Goal: Transaction & Acquisition: Download file/media

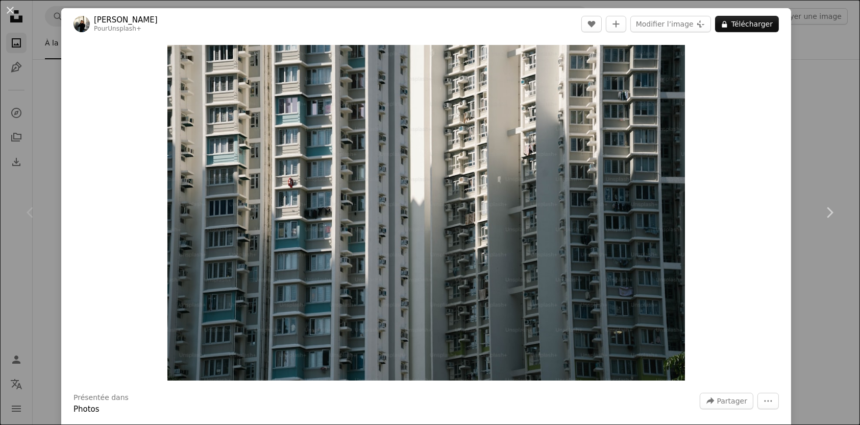
click at [808, 38] on div "An X shape Chevron left Chevron right [PERSON_NAME] Pour Unsplash+ A heart A pl…" at bounding box center [430, 212] width 860 height 425
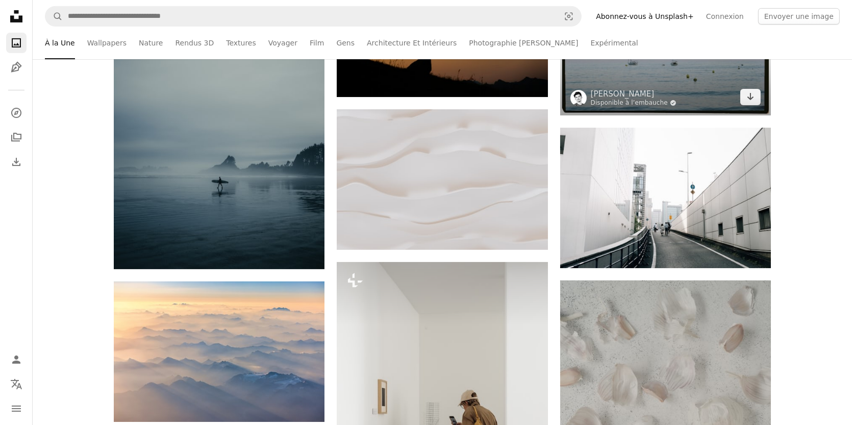
scroll to position [476, 0]
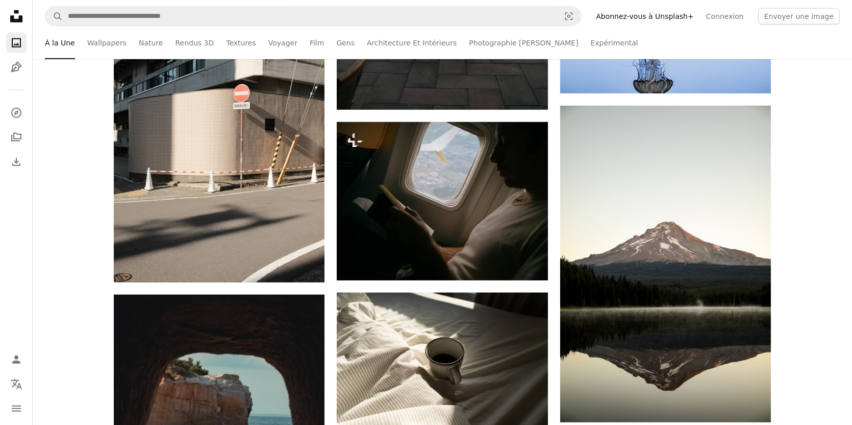
drag, startPoint x: 803, startPoint y: 206, endPoint x: 801, endPoint y: 223, distance: 17.5
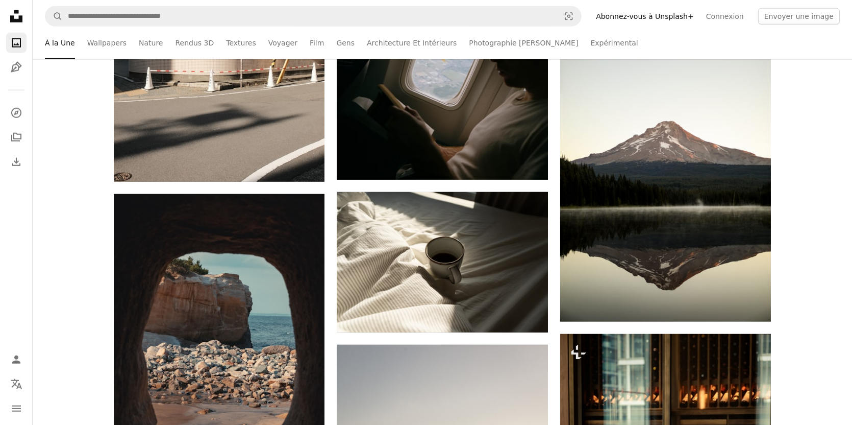
drag, startPoint x: 806, startPoint y: 127, endPoint x: 806, endPoint y: 171, distance: 44.9
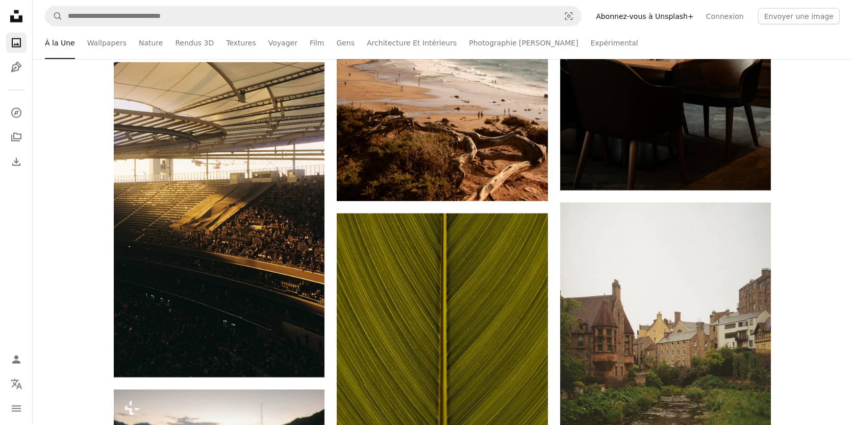
drag, startPoint x: 808, startPoint y: 150, endPoint x: 806, endPoint y: 210, distance: 60.8
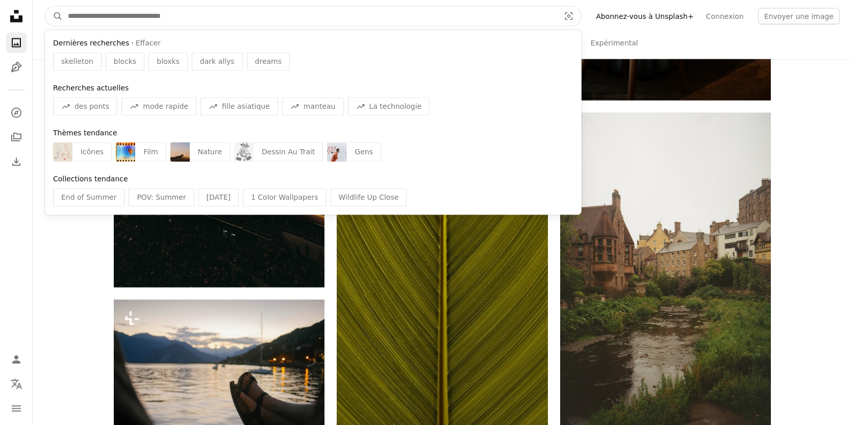
drag, startPoint x: 307, startPoint y: 19, endPoint x: 244, endPoint y: 19, distance: 62.8
click at [244, 19] on input "Rechercher des visuels sur tout le site" at bounding box center [310, 16] width 494 height 19
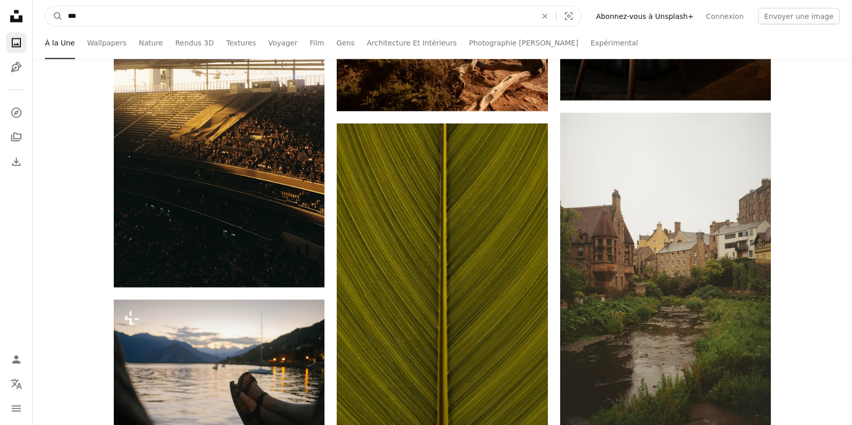
type input "***"
click at [45, 7] on button "A magnifying glass" at bounding box center [53, 16] width 17 height 19
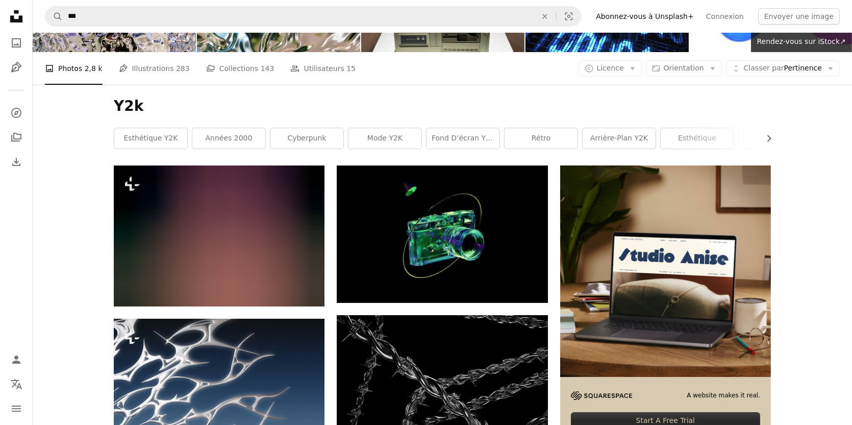
scroll to position [135, 0]
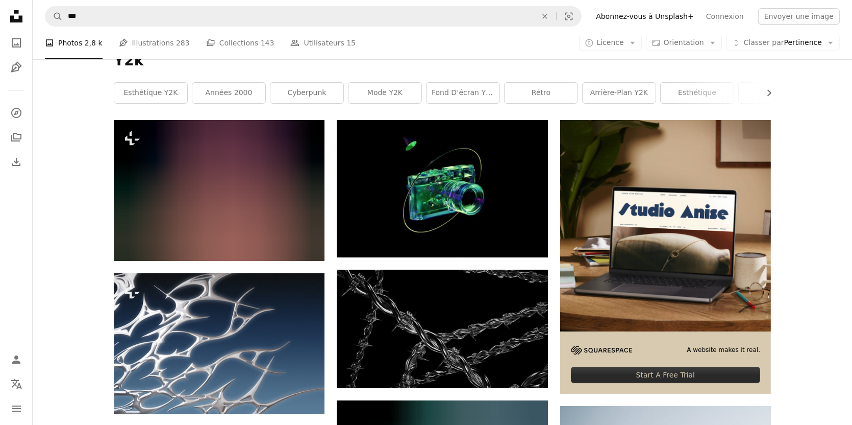
drag, startPoint x: 53, startPoint y: 185, endPoint x: 52, endPoint y: 220, distance: 35.2
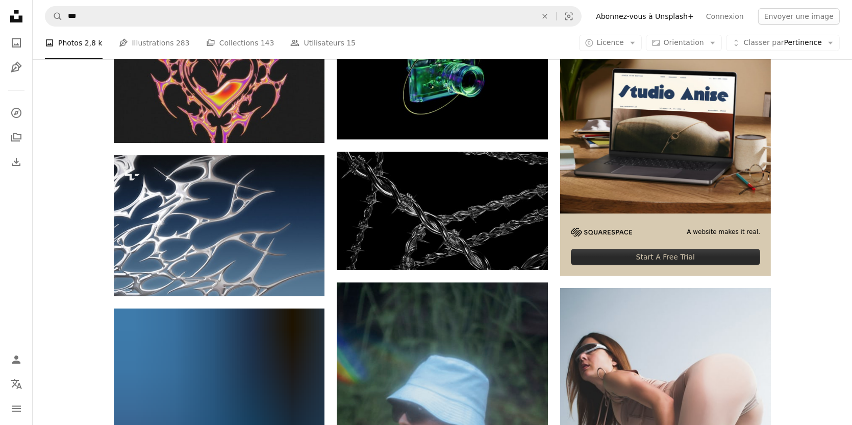
drag, startPoint x: 67, startPoint y: 120, endPoint x: 72, endPoint y: 164, distance: 44.8
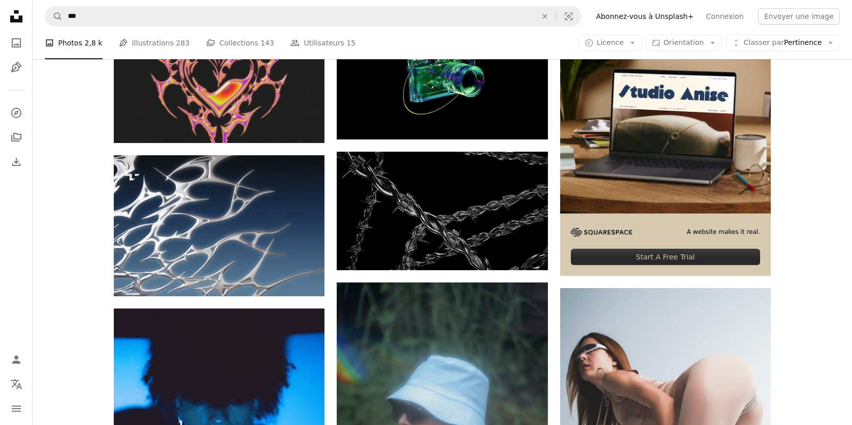
scroll to position [274, 0]
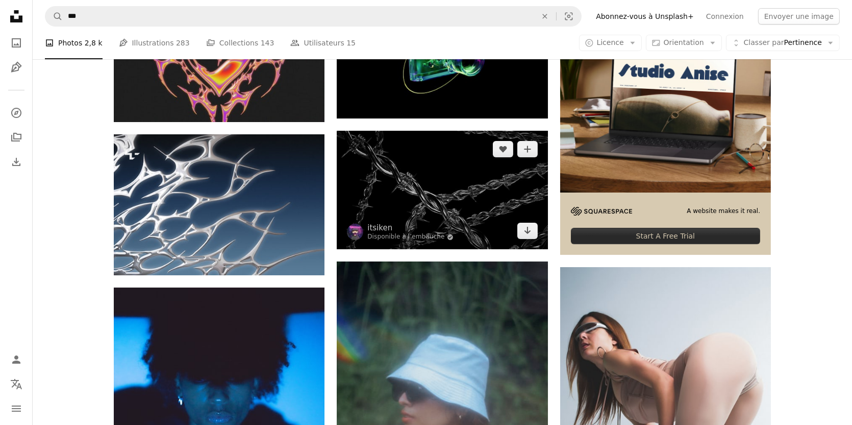
click at [416, 203] on img at bounding box center [442, 190] width 211 height 118
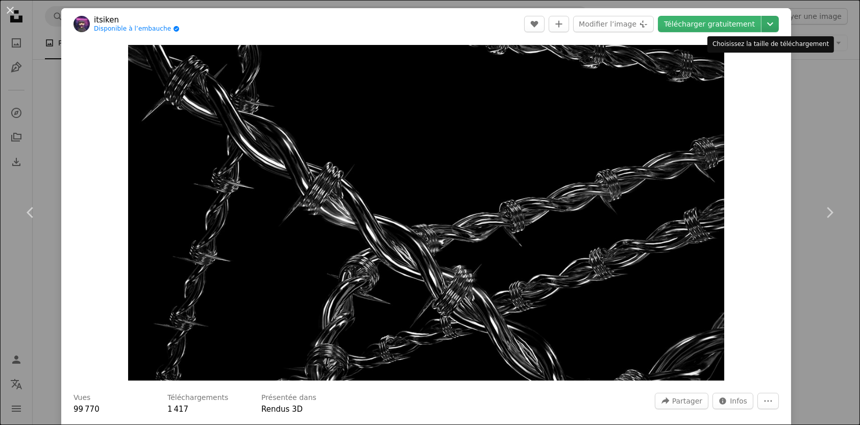
click at [770, 18] on icon "Chevron down" at bounding box center [770, 24] width 16 height 12
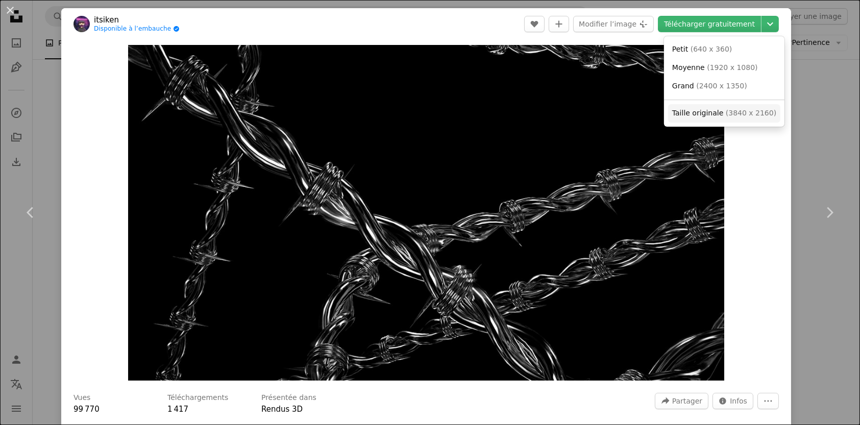
click at [743, 107] on link "Taille originale ( 3840 x 2160 )" at bounding box center [724, 113] width 112 height 18
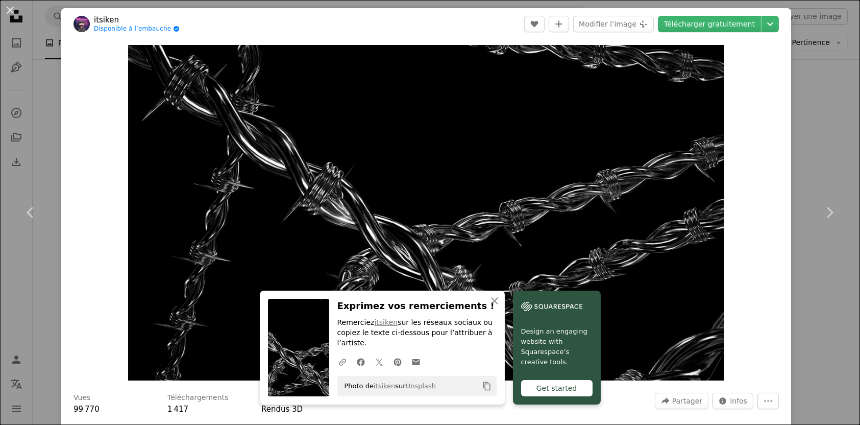
click at [805, 28] on div "An X shape Chevron left Chevron right An X shape Fermer Exprimez vos remercieme…" at bounding box center [430, 212] width 860 height 425
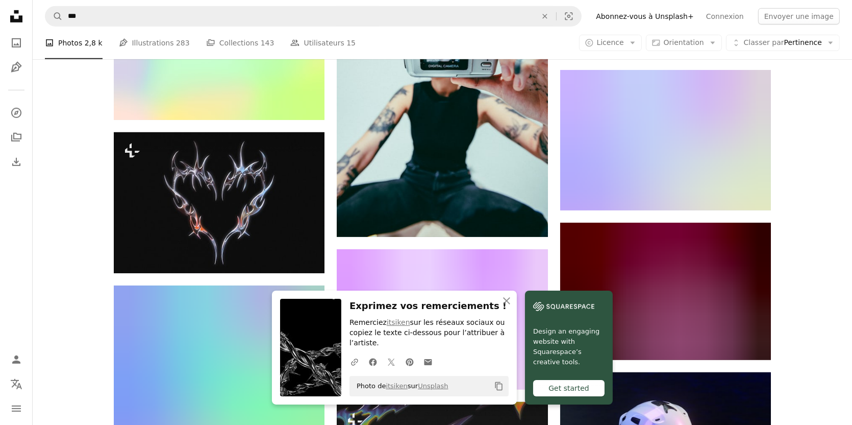
scroll to position [920, 0]
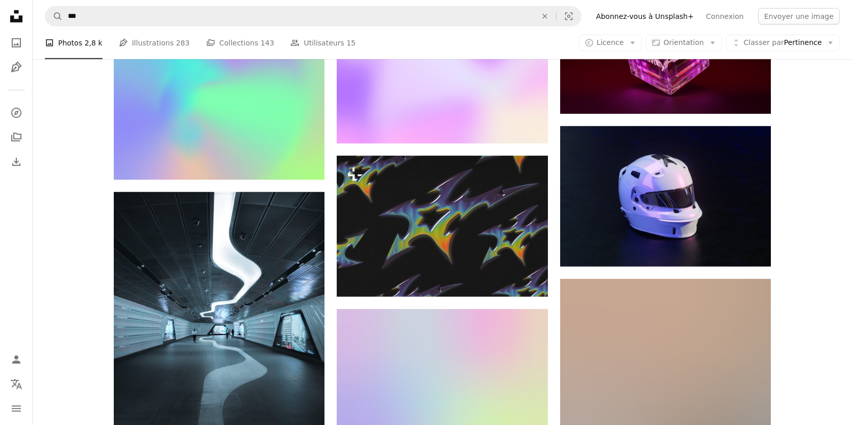
drag, startPoint x: 836, startPoint y: 177, endPoint x: 827, endPoint y: 234, distance: 57.9
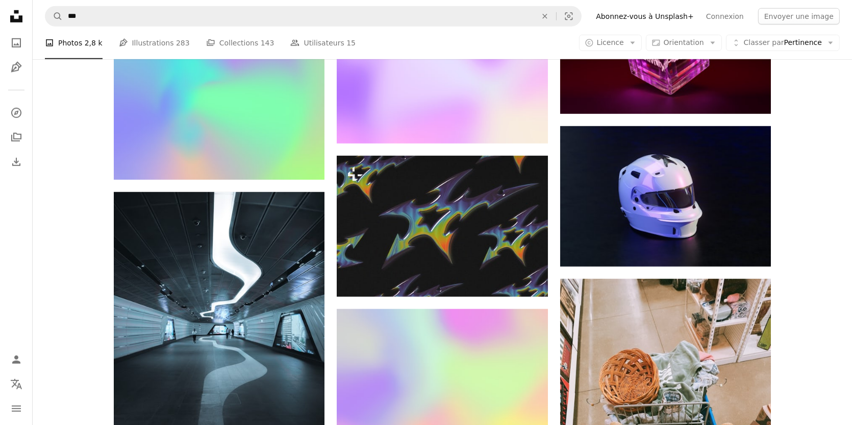
scroll to position [1176, 0]
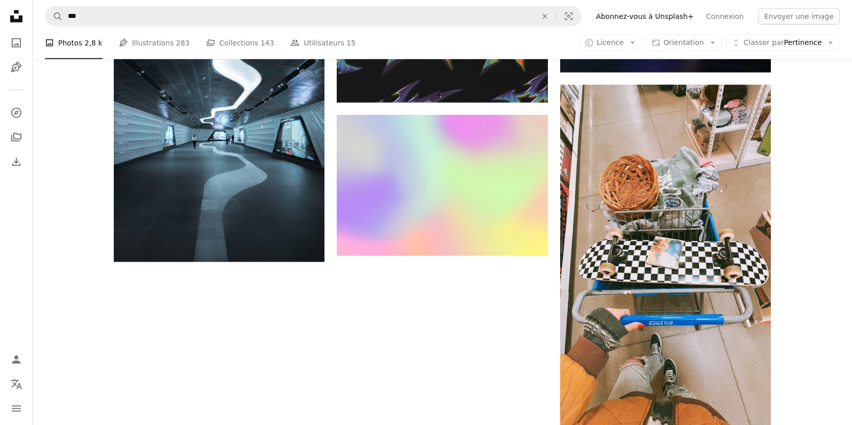
drag, startPoint x: 825, startPoint y: 127, endPoint x: 823, endPoint y: 177, distance: 50.1
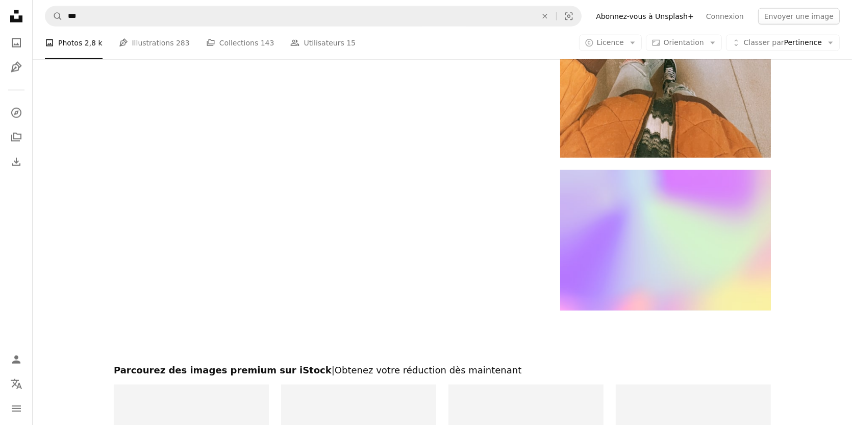
drag, startPoint x: 823, startPoint y: 150, endPoint x: 817, endPoint y: 209, distance: 60.0
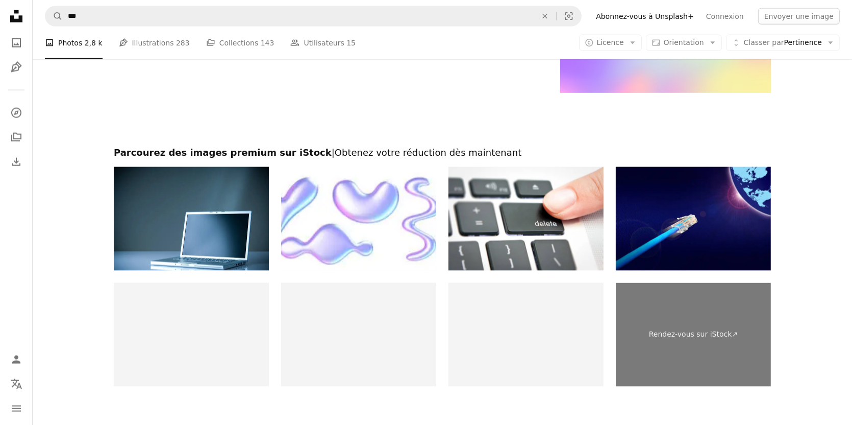
scroll to position [1898, 0]
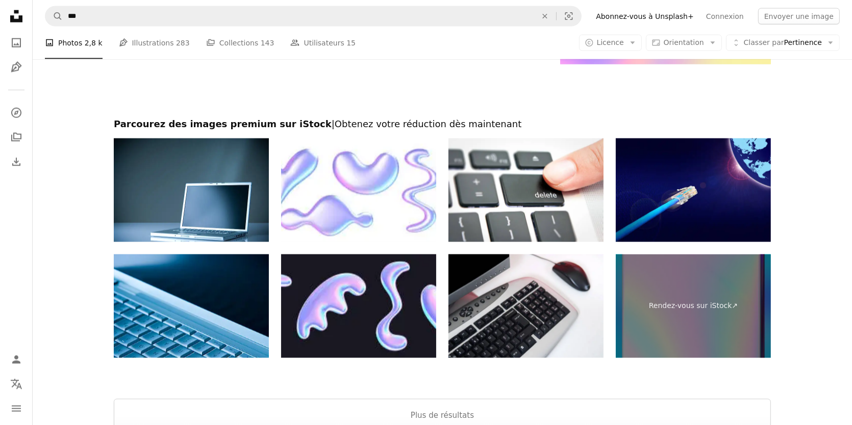
drag, startPoint x: 835, startPoint y: 153, endPoint x: 827, endPoint y: 200, distance: 47.2
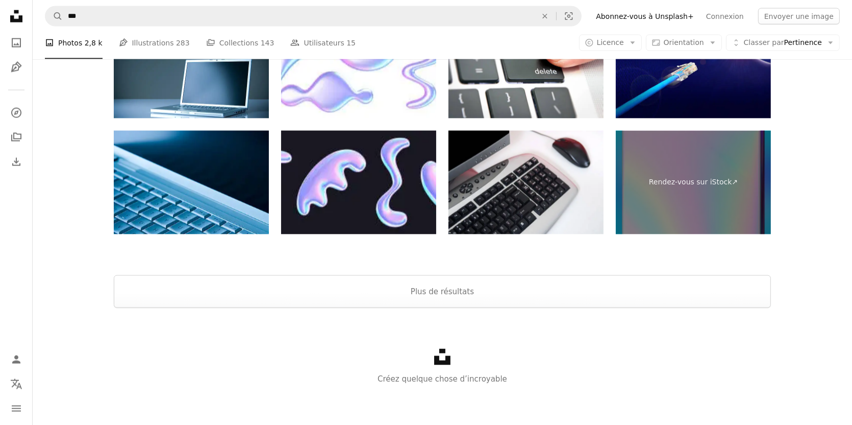
drag, startPoint x: 826, startPoint y: 198, endPoint x: 830, endPoint y: 262, distance: 63.9
click at [657, 295] on button "Plus de résultats" at bounding box center [442, 291] width 657 height 33
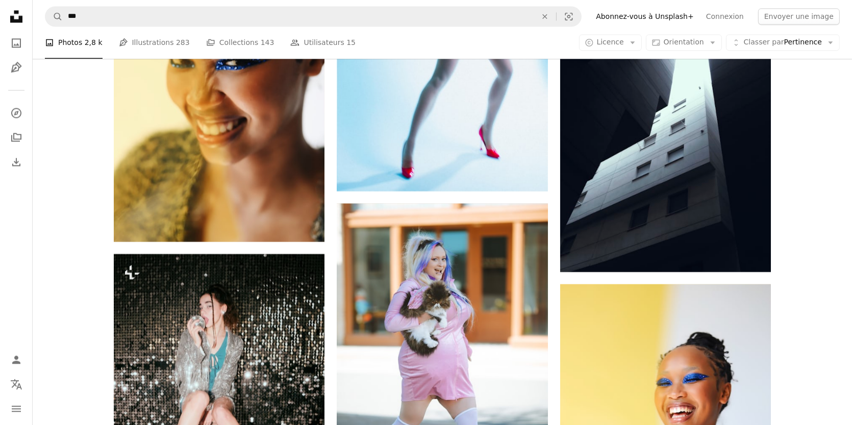
scroll to position [2872, 0]
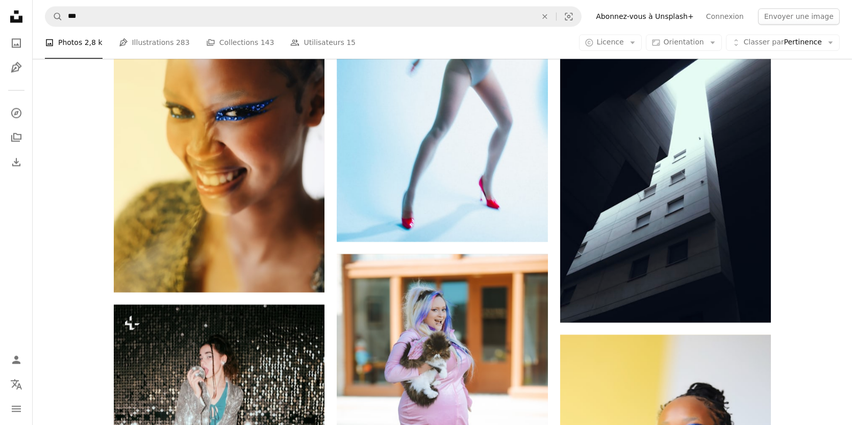
drag, startPoint x: 817, startPoint y: 106, endPoint x: 814, endPoint y: 62, distance: 44.0
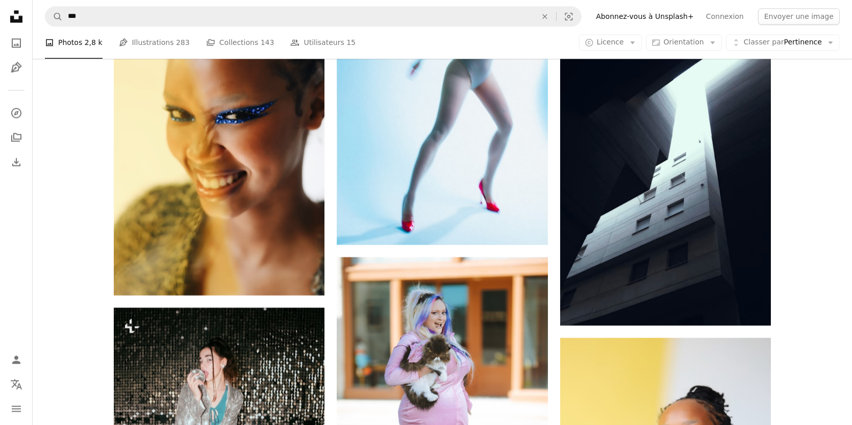
scroll to position [2861, 0]
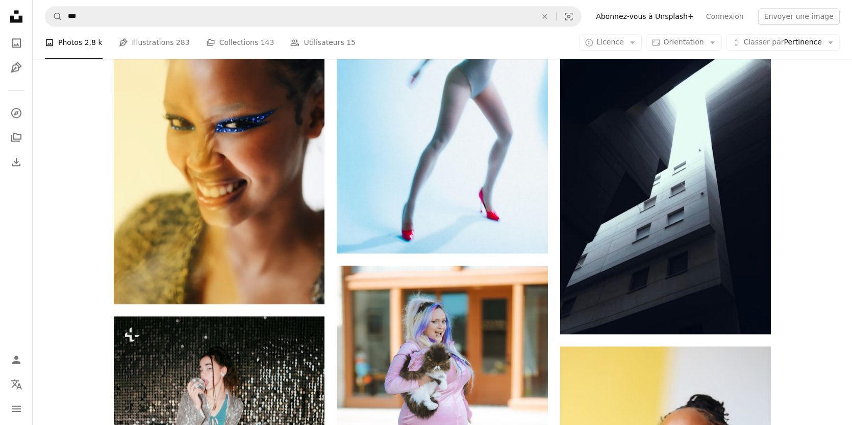
drag, startPoint x: 834, startPoint y: 123, endPoint x: 807, endPoint y: 122, distance: 27.1
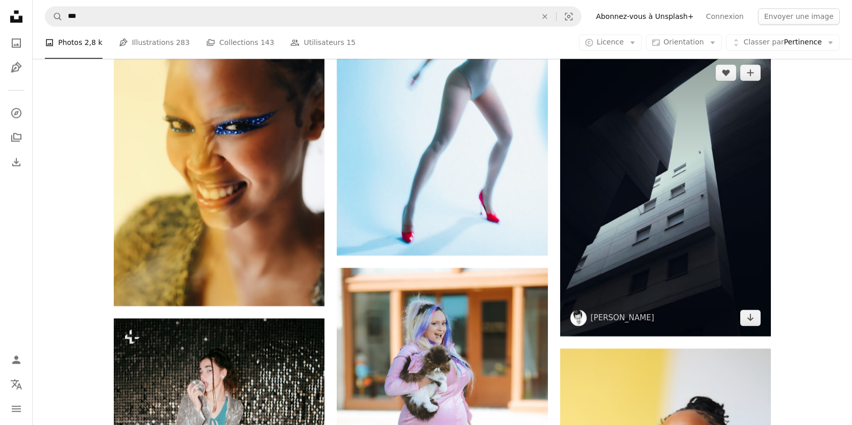
click at [678, 208] on img at bounding box center [665, 194] width 211 height 281
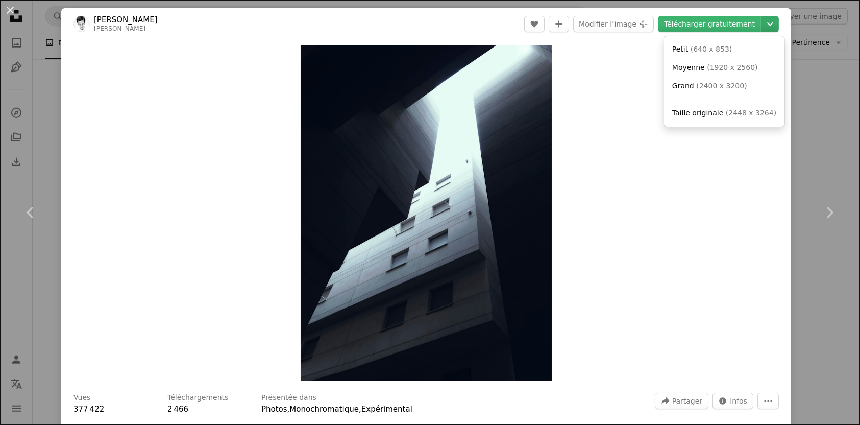
click at [767, 24] on icon "Chevron down" at bounding box center [770, 24] width 16 height 12
click at [751, 114] on span "( 2448 x 3264 )" at bounding box center [751, 113] width 51 height 8
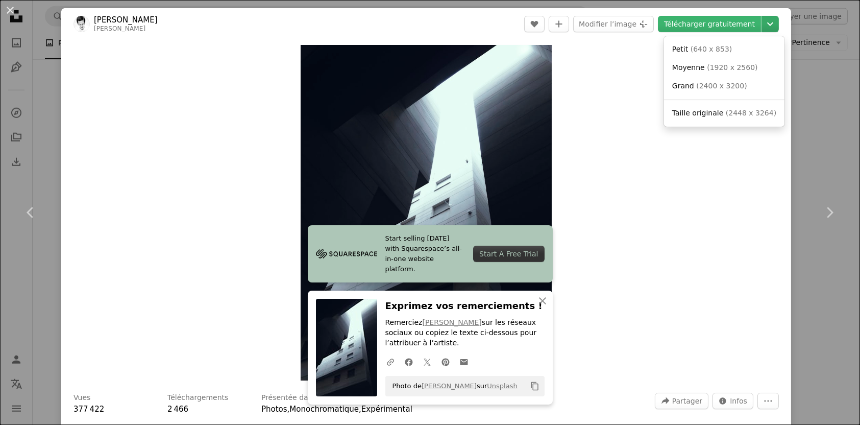
click at [767, 24] on icon "Choisissez la taille de téléchargement" at bounding box center [770, 24] width 6 height 4
click at [816, 89] on dialog "An X shape Chevron left Chevron right Start selling [DATE] with Squarespace’s a…" at bounding box center [430, 212] width 860 height 425
click at [818, 95] on div "An X shape Chevron left Chevron right Start selling [DATE] with Squarespace’s a…" at bounding box center [430, 212] width 860 height 425
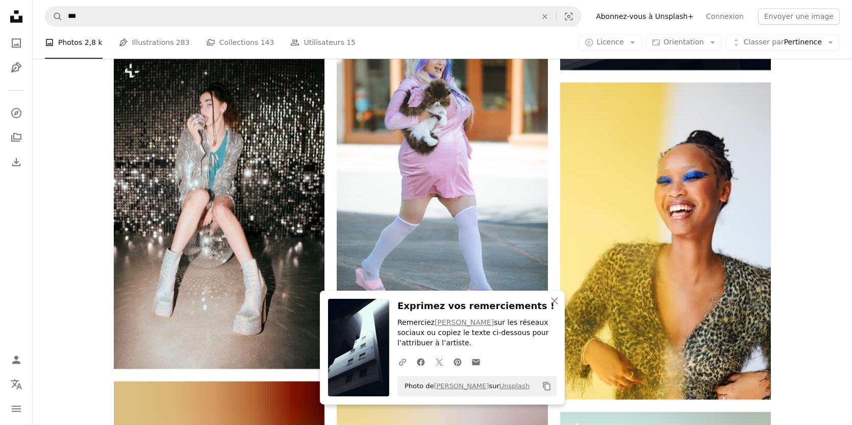
drag, startPoint x: 818, startPoint y: 108, endPoint x: 820, endPoint y: 177, distance: 68.4
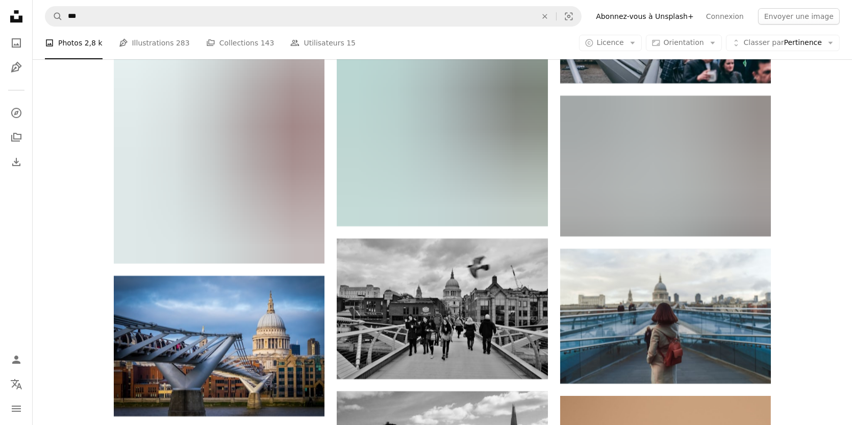
scroll to position [4393, 0]
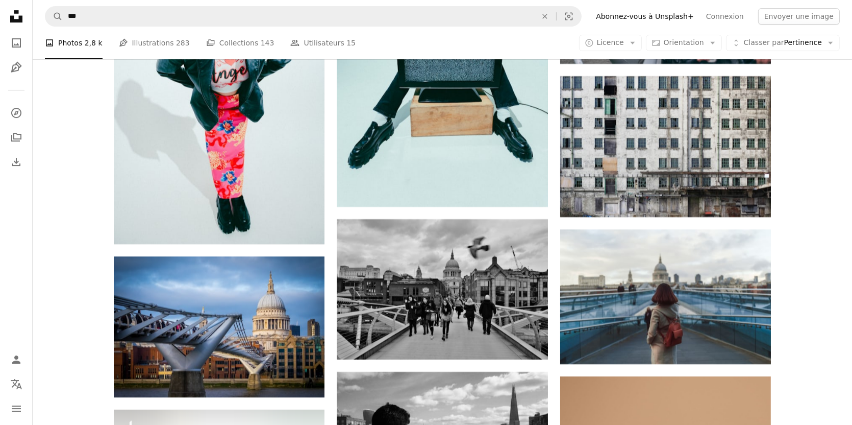
drag, startPoint x: 831, startPoint y: 167, endPoint x: 816, endPoint y: 164, distance: 15.7
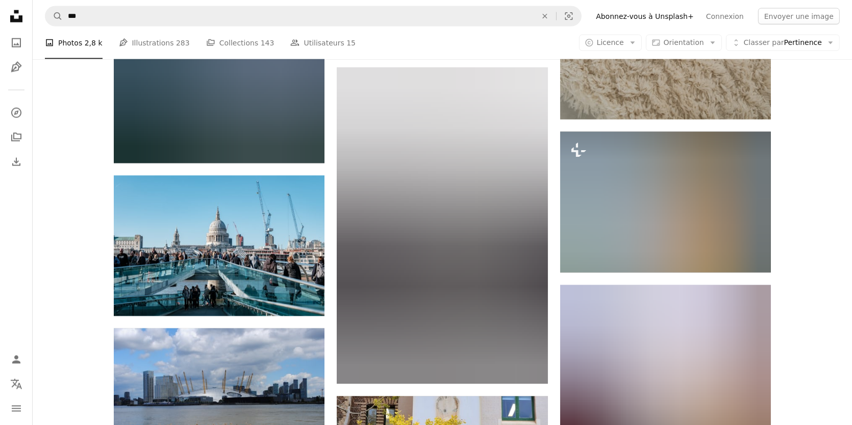
drag, startPoint x: 807, startPoint y: 145, endPoint x: 809, endPoint y: 90, distance: 54.6
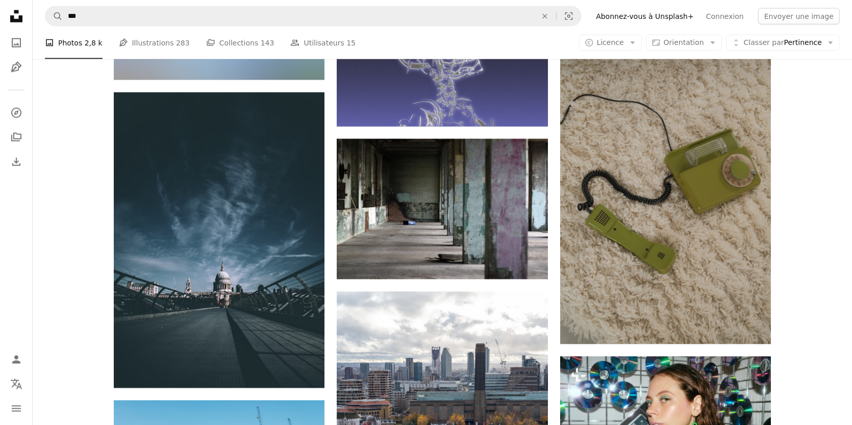
drag, startPoint x: 805, startPoint y: 125, endPoint x: 802, endPoint y: 94, distance: 30.3
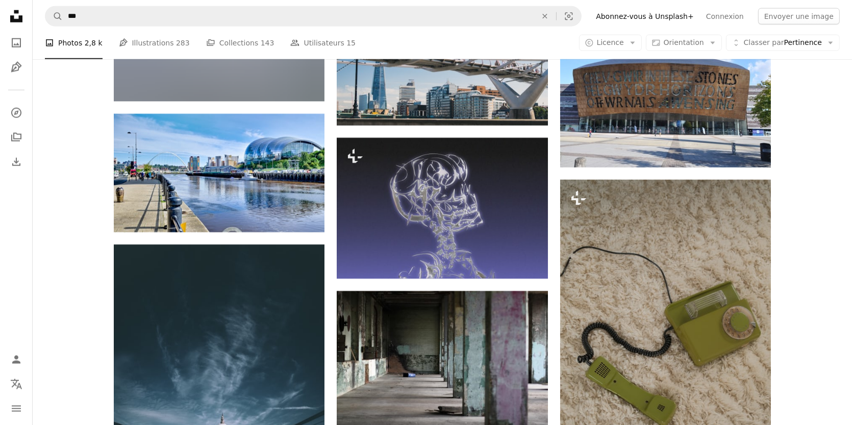
drag, startPoint x: 802, startPoint y: 94, endPoint x: 802, endPoint y: 58, distance: 36.7
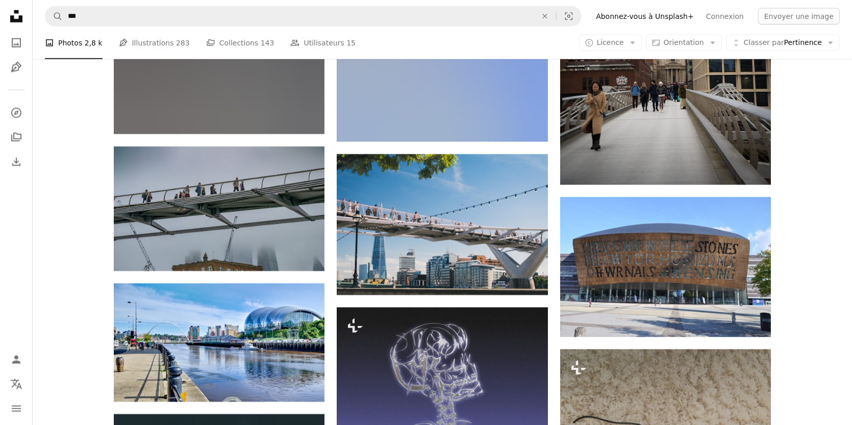
drag, startPoint x: 800, startPoint y: 165, endPoint x: 799, endPoint y: 111, distance: 53.6
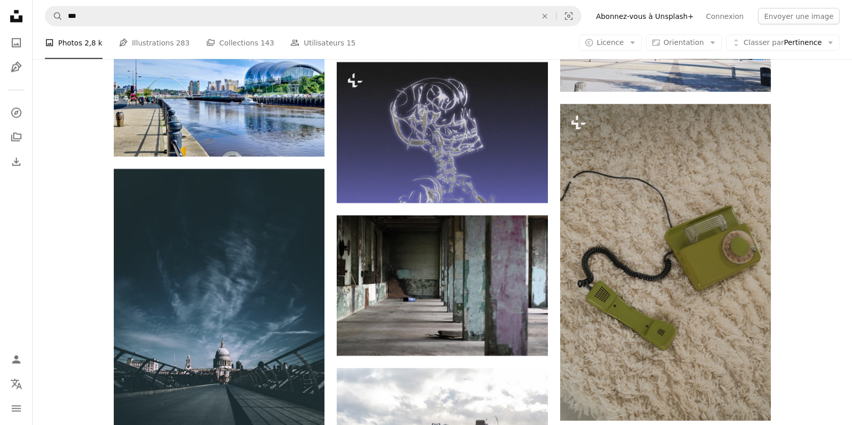
scroll to position [6731, 0]
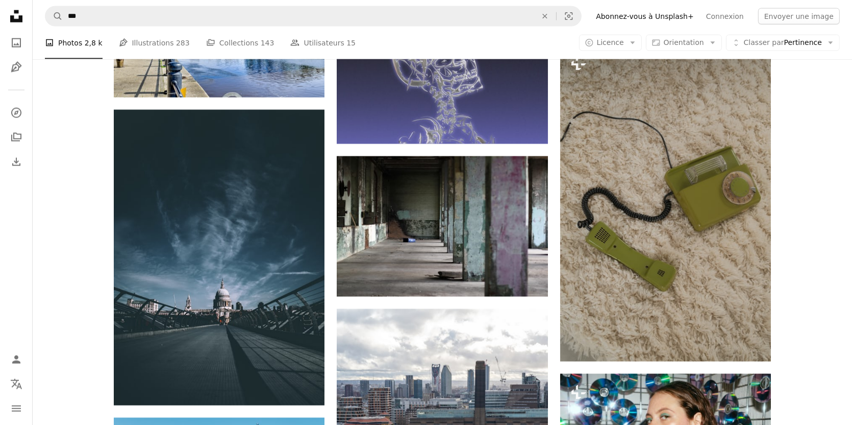
drag, startPoint x: 820, startPoint y: 152, endPoint x: 818, endPoint y: 216, distance: 64.4
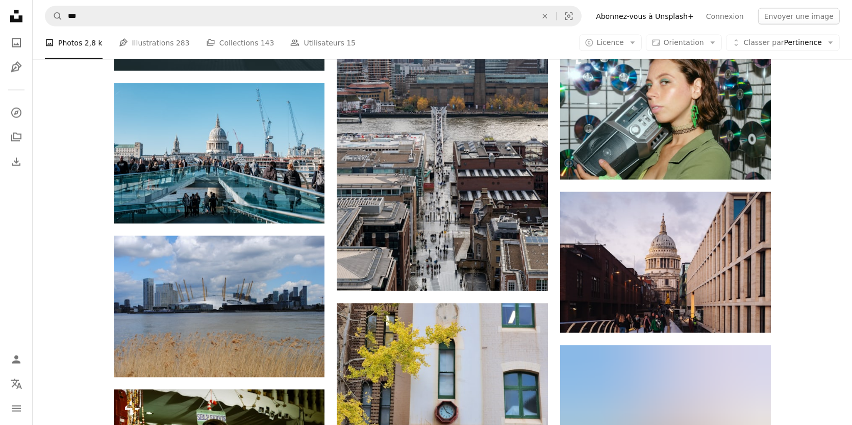
drag, startPoint x: 816, startPoint y: 156, endPoint x: 804, endPoint y: 149, distance: 13.3
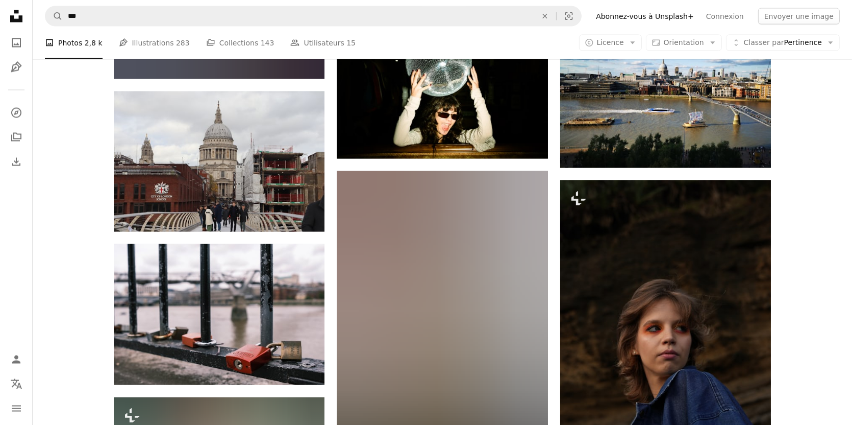
drag, startPoint x: 803, startPoint y: 141, endPoint x: 812, endPoint y: 192, distance: 51.9
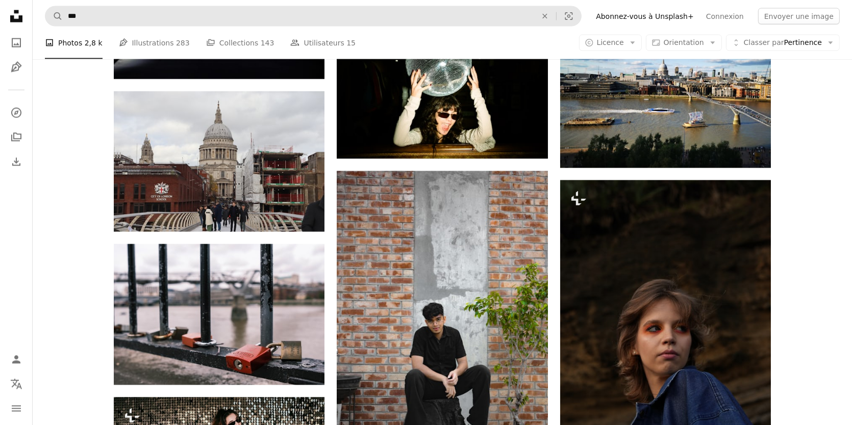
scroll to position [12001, 0]
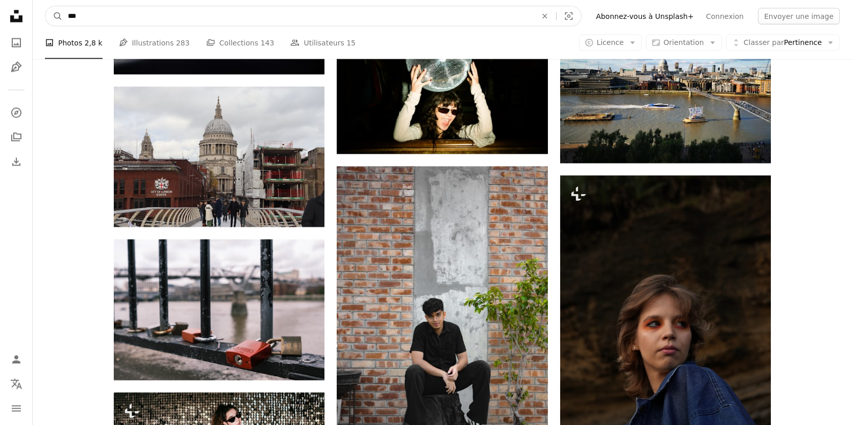
drag, startPoint x: 315, startPoint y: 15, endPoint x: 0, endPoint y: 34, distance: 316.0
type input "**********"
click button "A magnifying glass" at bounding box center [53, 16] width 17 height 19
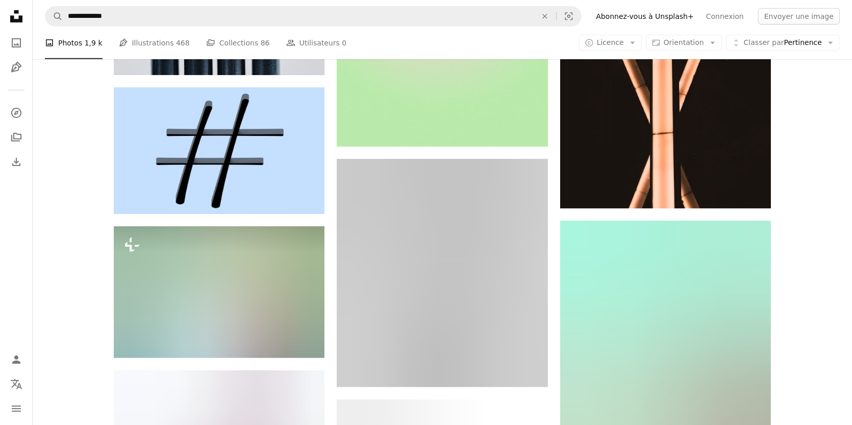
scroll to position [682, 0]
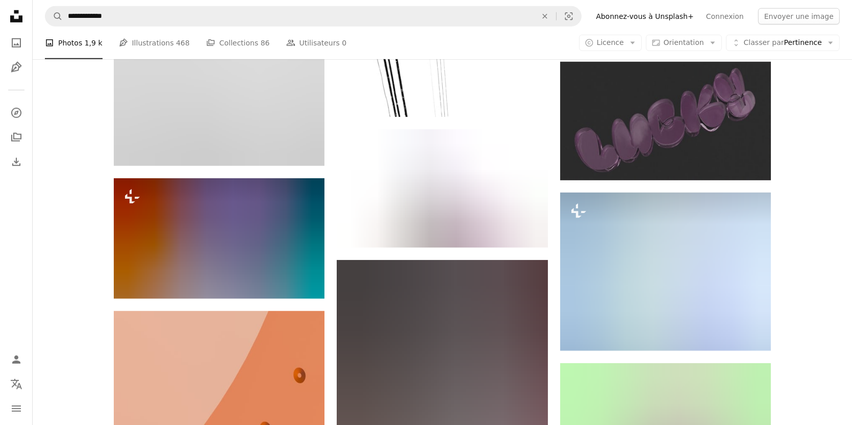
drag, startPoint x: 846, startPoint y: 111, endPoint x: 820, endPoint y: 194, distance: 87.5
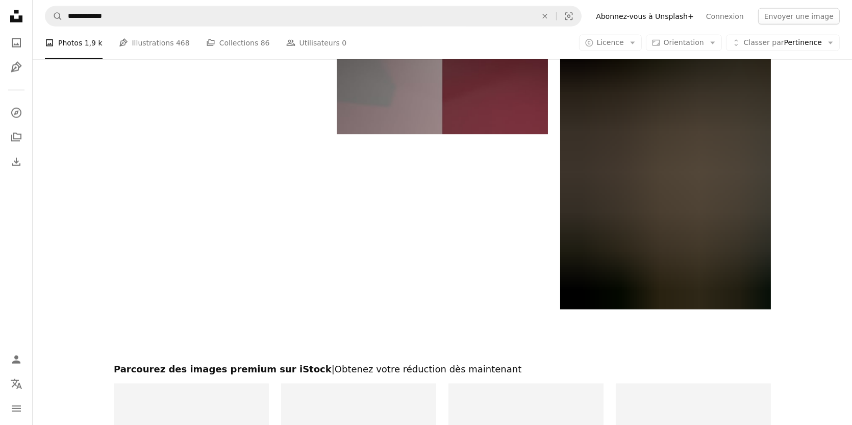
drag, startPoint x: 816, startPoint y: 149, endPoint x: 795, endPoint y: 242, distance: 96.3
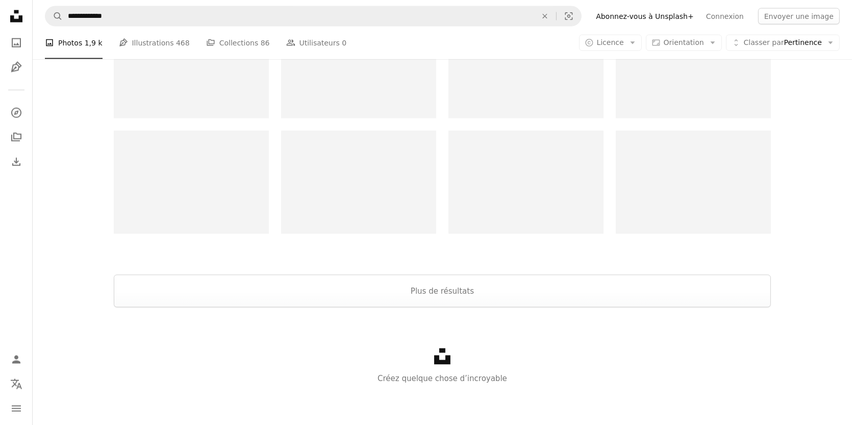
drag, startPoint x: 820, startPoint y: 155, endPoint x: 821, endPoint y: 235, distance: 80.6
click at [615, 295] on button "Plus de résultats" at bounding box center [442, 291] width 657 height 33
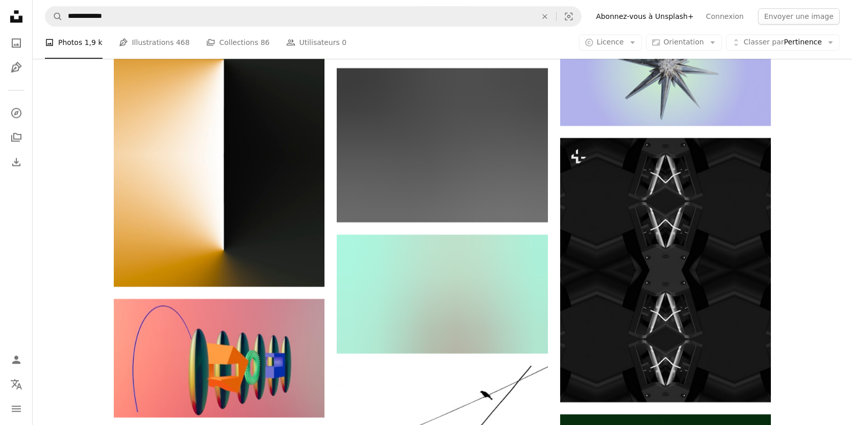
scroll to position [3171, 0]
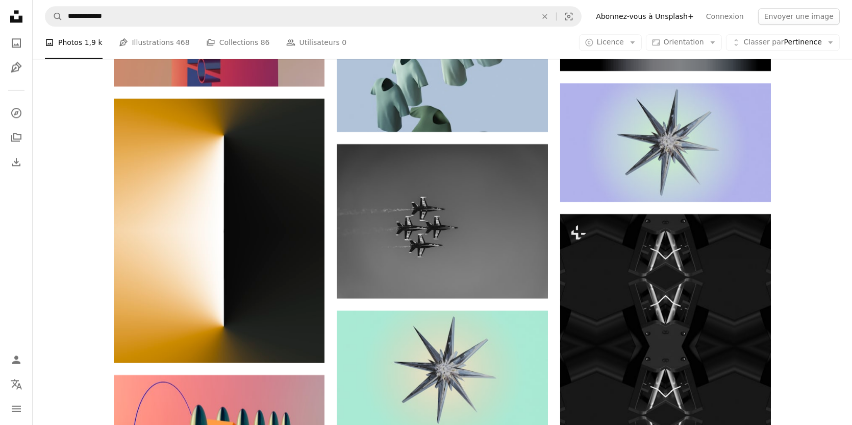
drag, startPoint x: 850, startPoint y: 104, endPoint x: 815, endPoint y: 51, distance: 63.7
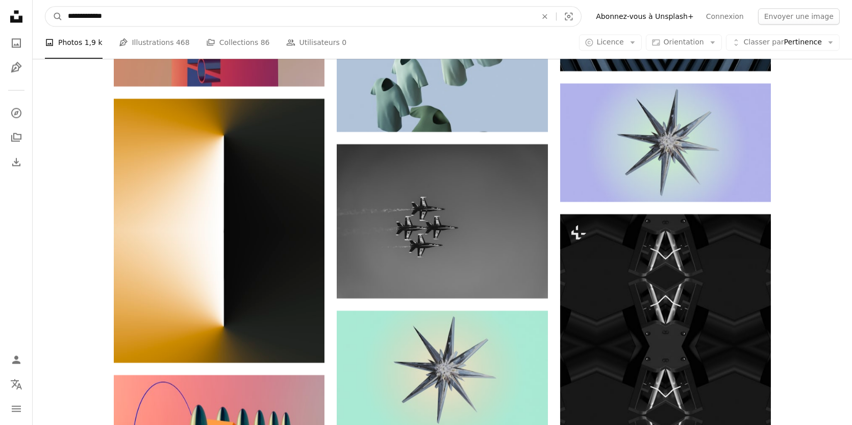
drag, startPoint x: 219, startPoint y: 19, endPoint x: 0, endPoint y: 36, distance: 219.6
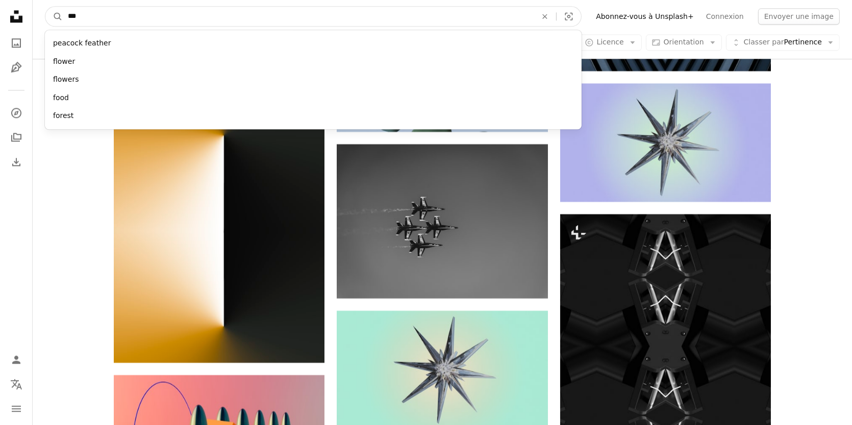
type input "***"
click at [45, 7] on button "A magnifying glass" at bounding box center [53, 16] width 17 height 19
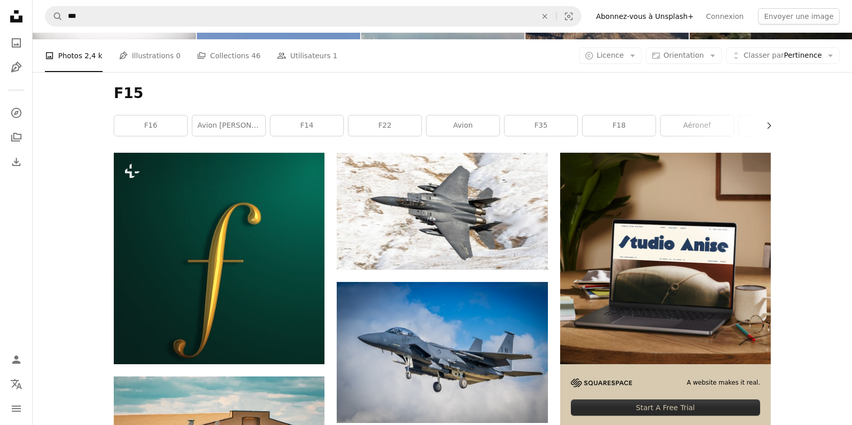
scroll to position [181, 0]
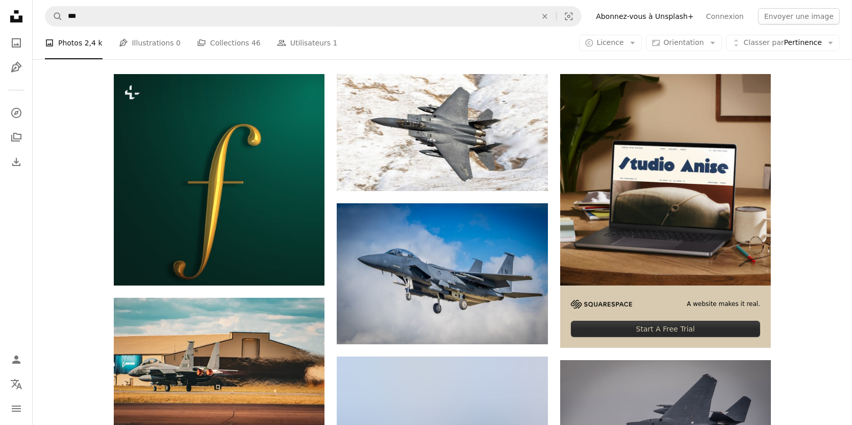
drag, startPoint x: 14, startPoint y: 211, endPoint x: 13, endPoint y: 280, distance: 68.4
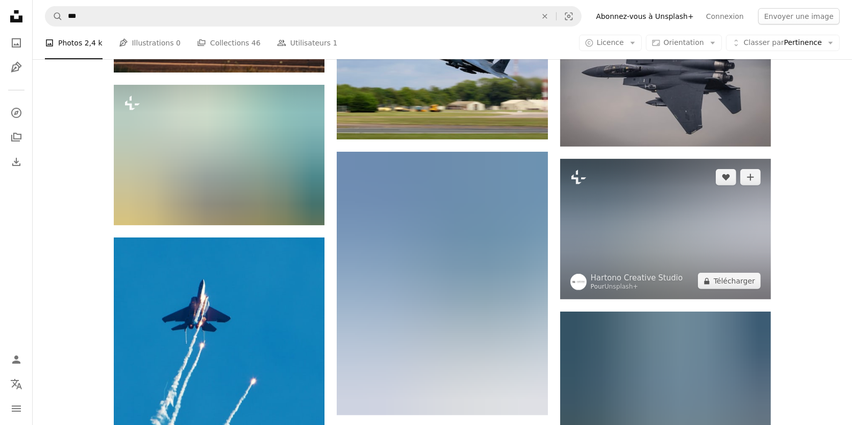
scroll to position [538, 0]
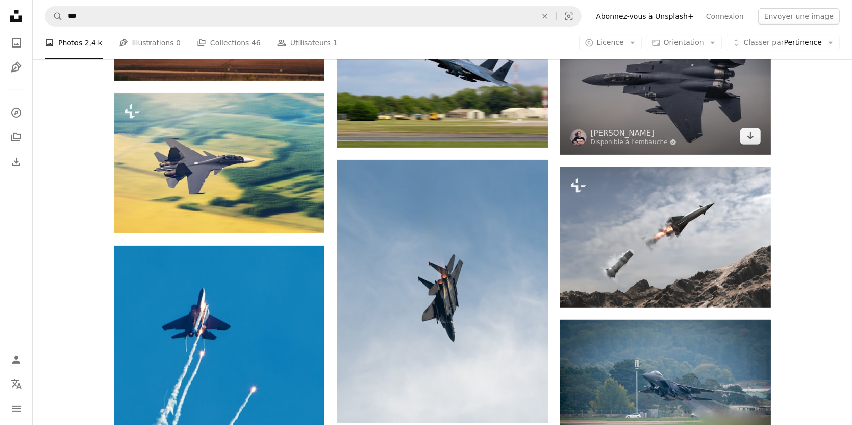
click at [638, 80] on img at bounding box center [665, 79] width 211 height 152
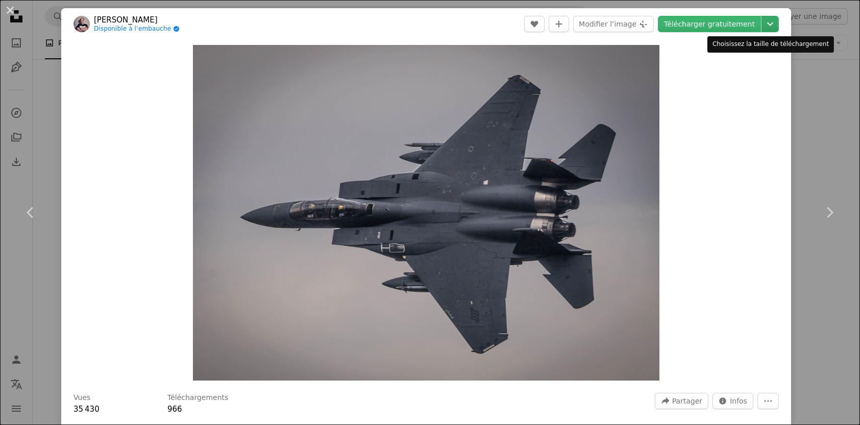
click at [765, 22] on icon "Chevron down" at bounding box center [770, 24] width 16 height 12
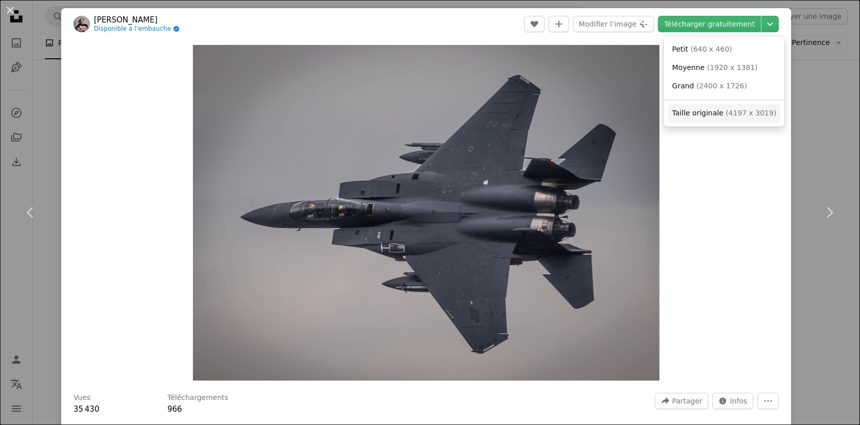
click at [741, 109] on span "( 4197 x 3019 )" at bounding box center [751, 113] width 51 height 8
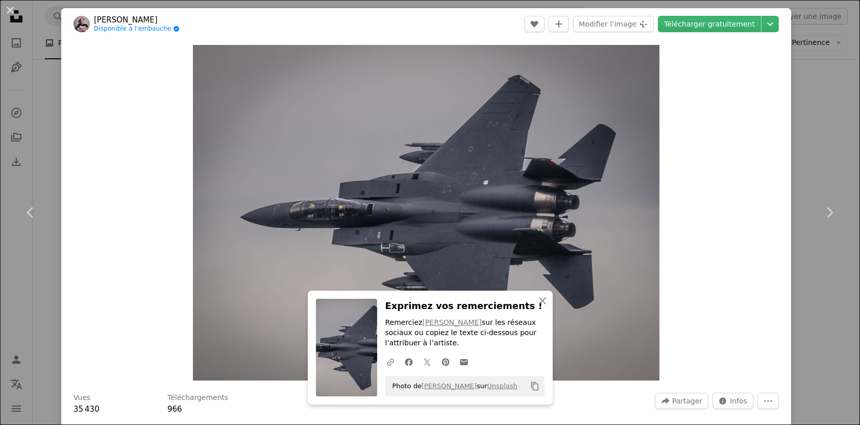
click at [799, 90] on div "An X shape Chevron left Chevron right An X shape Fermer Exprimez vos remercieme…" at bounding box center [430, 212] width 860 height 425
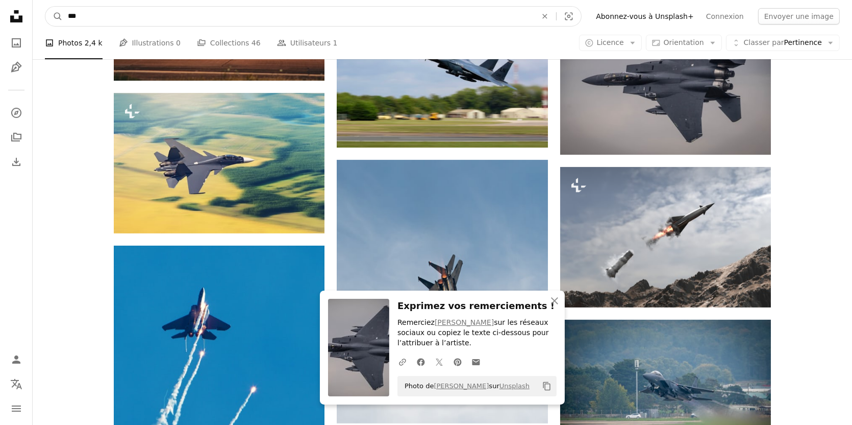
drag, startPoint x: 348, startPoint y: 14, endPoint x: 0, endPoint y: 14, distance: 348.1
type input "**********"
click button "A magnifying glass" at bounding box center [53, 16] width 17 height 19
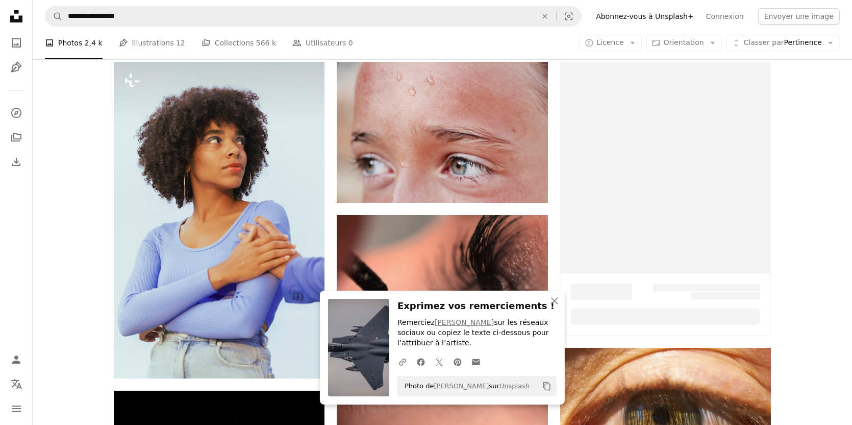
drag, startPoint x: 78, startPoint y: 199, endPoint x: 78, endPoint y: 237, distance: 38.3
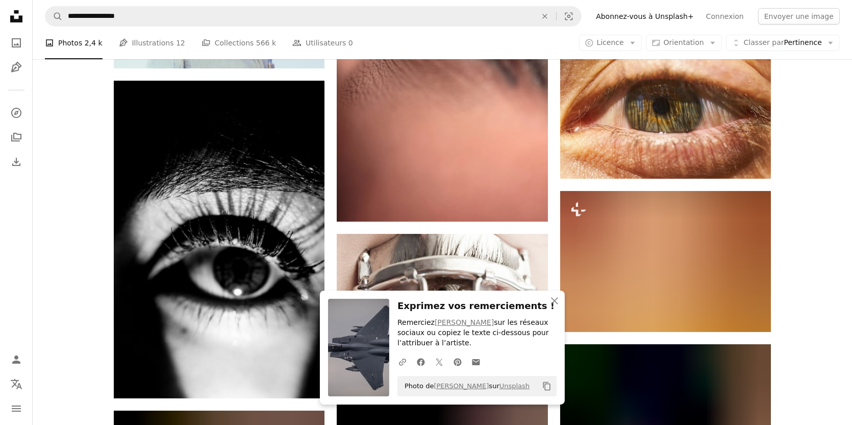
scroll to position [581, 0]
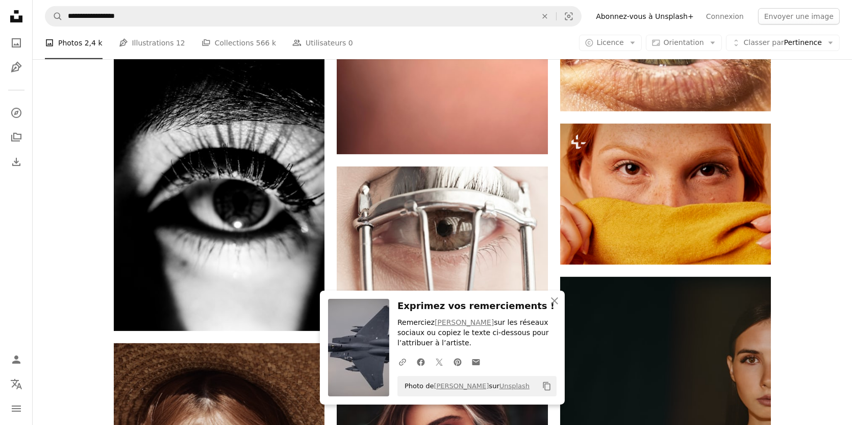
drag, startPoint x: 96, startPoint y: 185, endPoint x: 101, endPoint y: 246, distance: 62.0
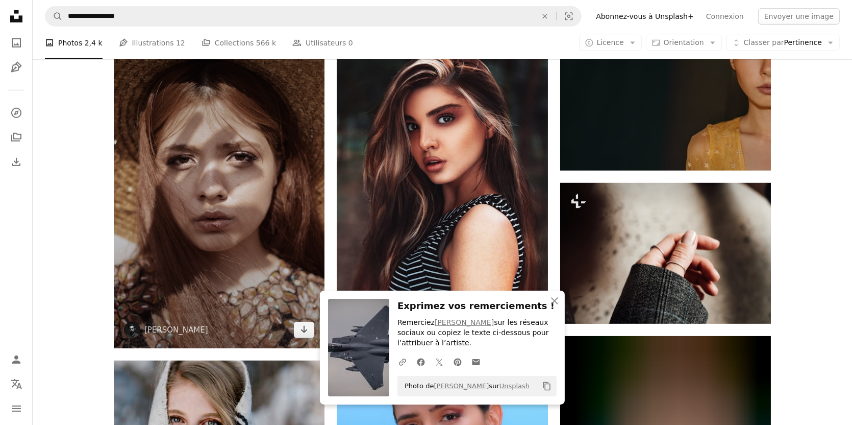
drag, startPoint x: 106, startPoint y: 219, endPoint x: 115, endPoint y: 293, distance: 74.1
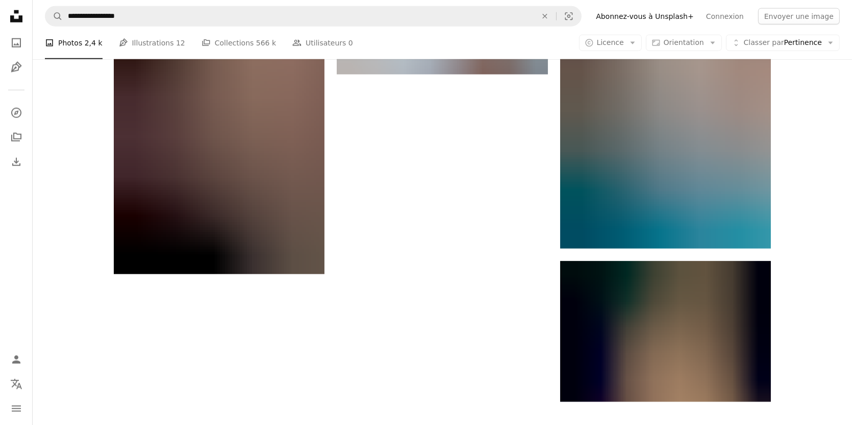
drag, startPoint x: 96, startPoint y: 253, endPoint x: 99, endPoint y: 233, distance: 20.1
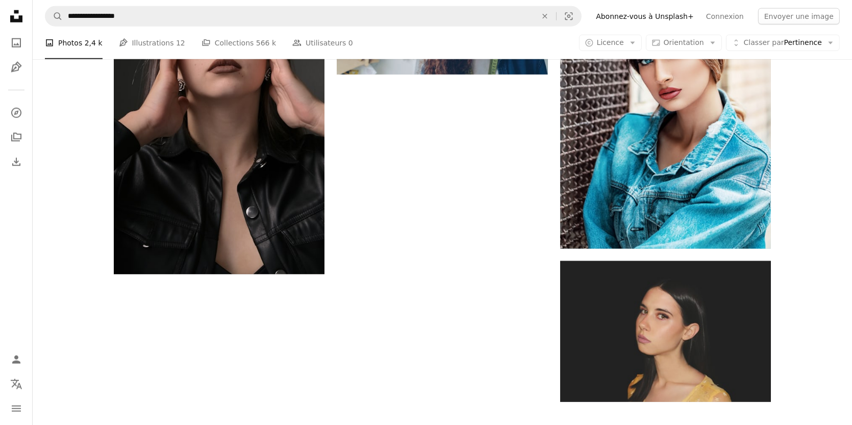
scroll to position [1587, 0]
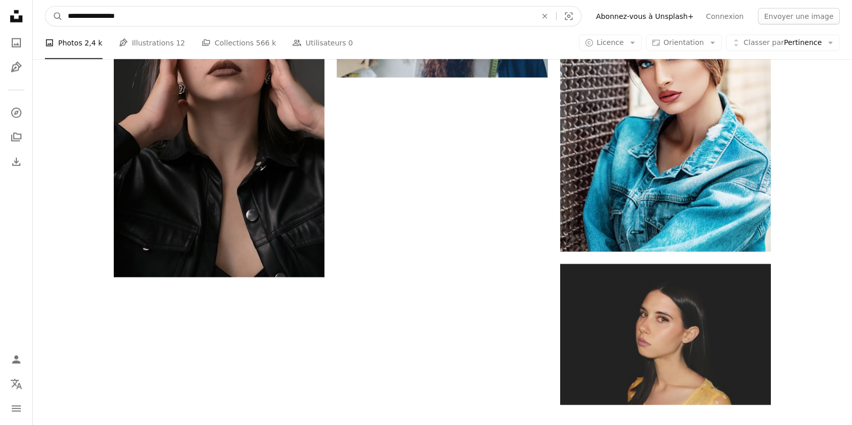
drag, startPoint x: 139, startPoint y: 17, endPoint x: 0, endPoint y: 33, distance: 139.7
type input "*********"
click button "A magnifying glass" at bounding box center [53, 16] width 17 height 19
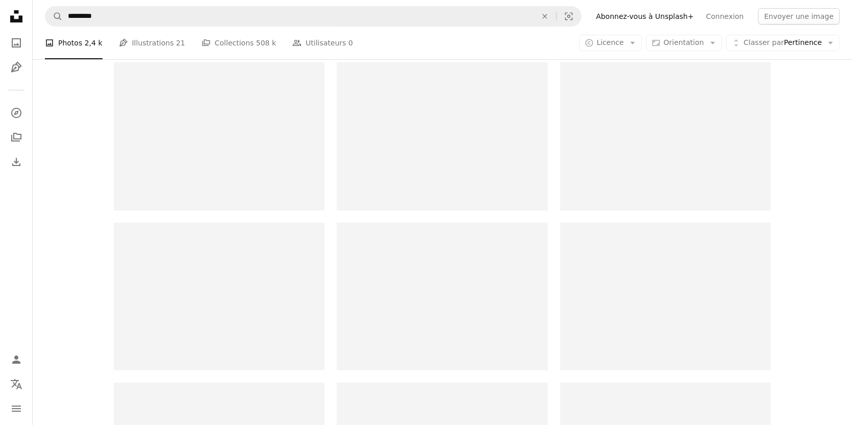
scroll to position [204, 0]
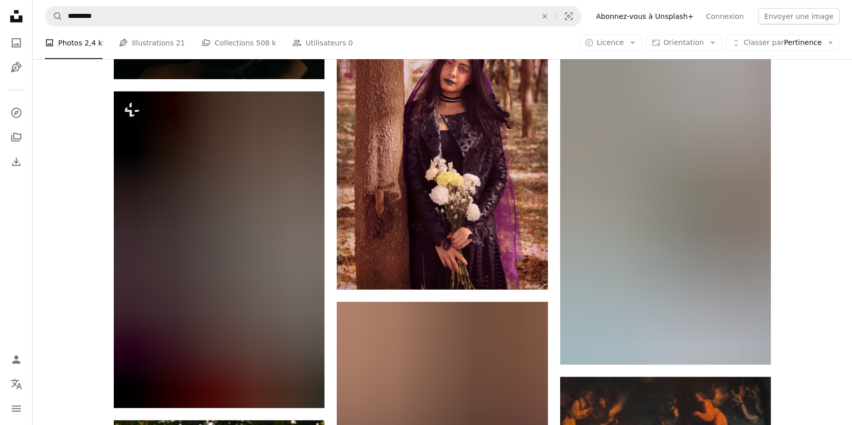
drag, startPoint x: 87, startPoint y: 116, endPoint x: 91, endPoint y: 183, distance: 67.0
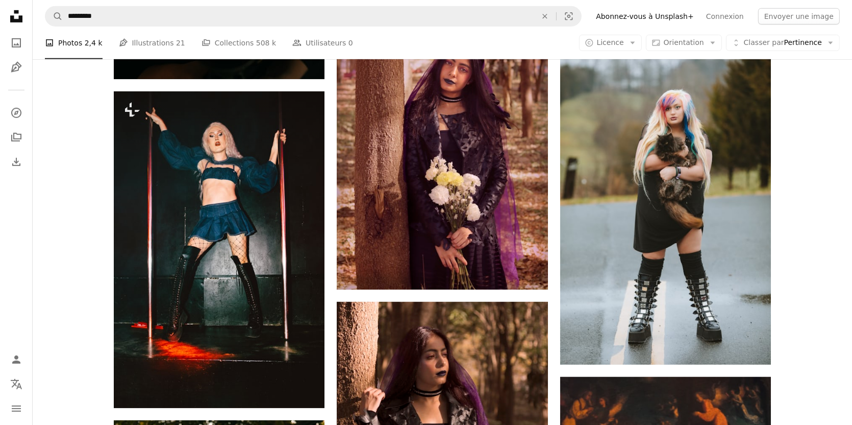
scroll to position [876, 0]
